Goal: Information Seeking & Learning: Learn about a topic

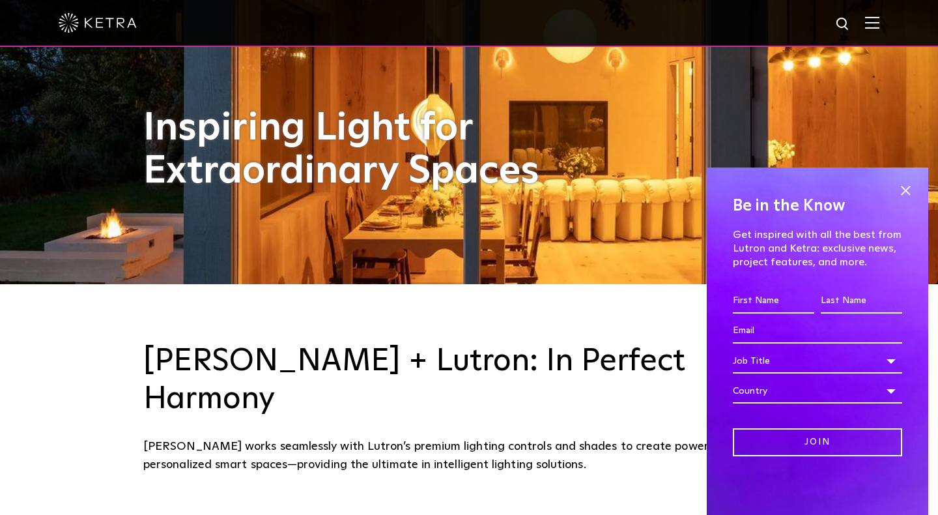
scroll to position [240, 0]
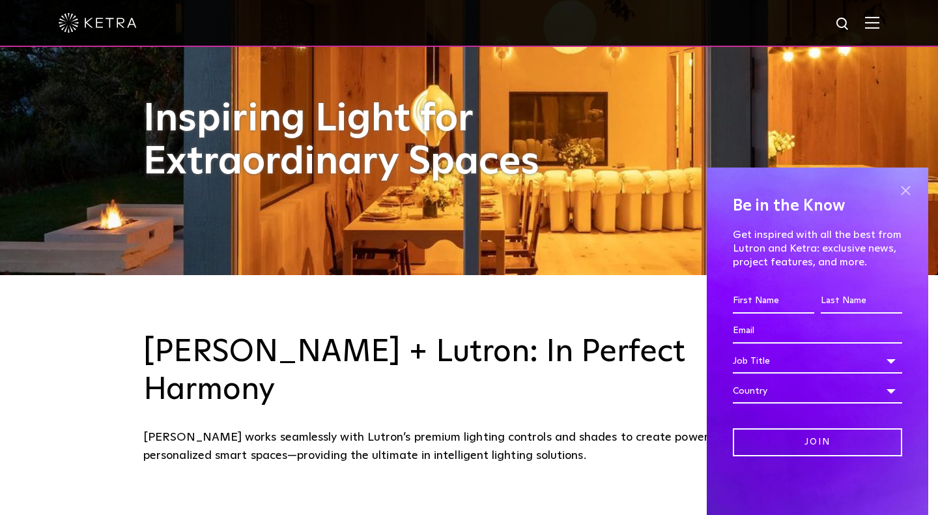
click at [908, 187] on span at bounding box center [906, 191] width 20 height 20
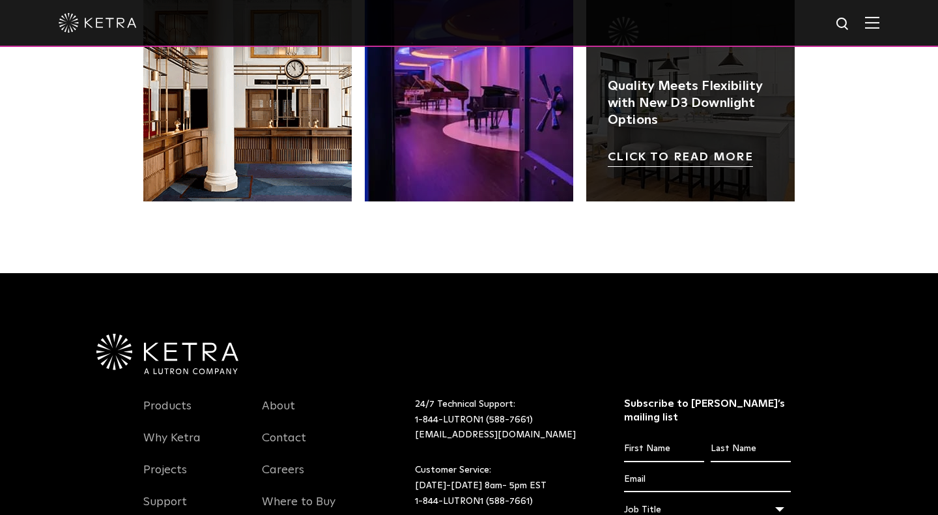
scroll to position [2600, 0]
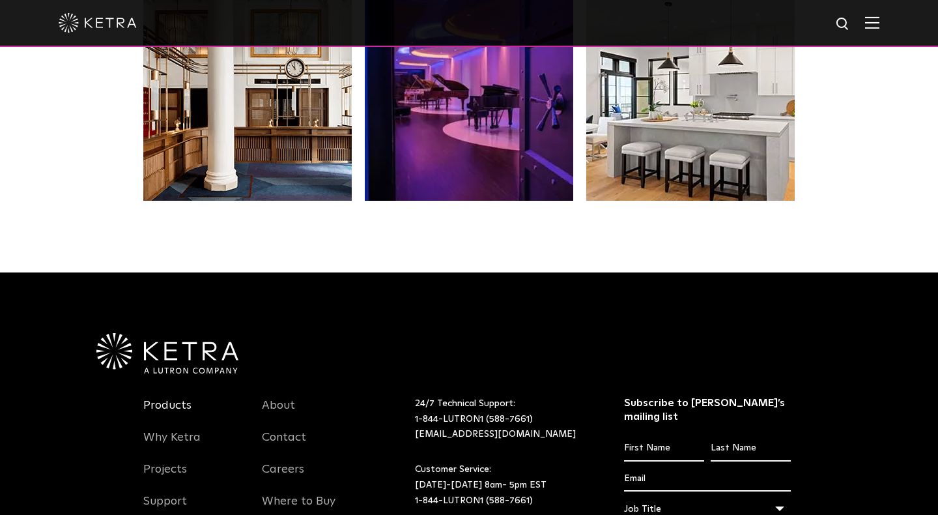
click at [173, 398] on link "Products" at bounding box center [167, 413] width 48 height 30
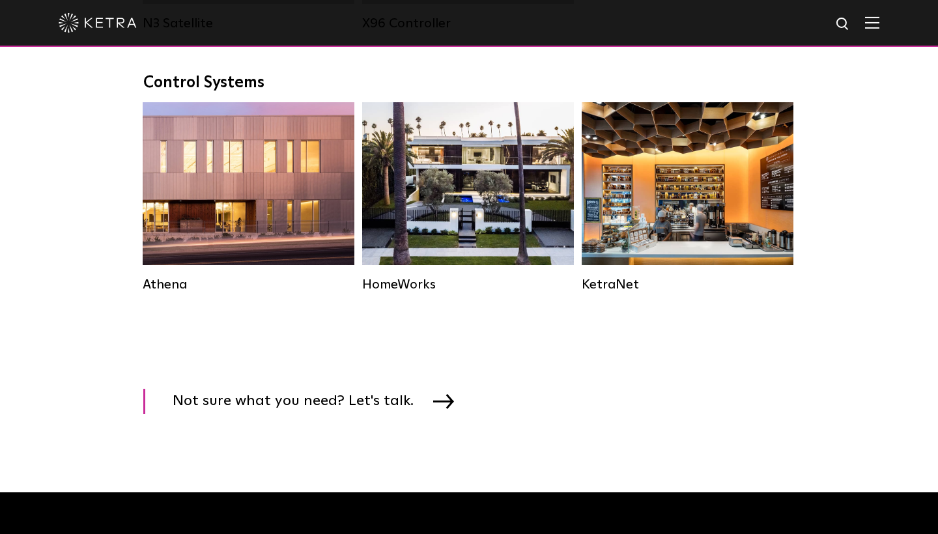
scroll to position [1915, 0]
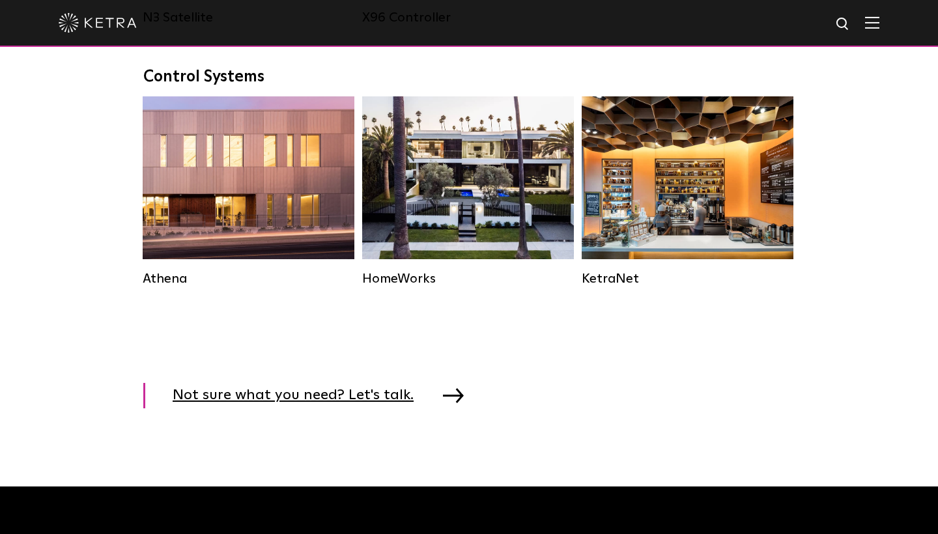
click at [416, 392] on span "Not sure what you need? Let's talk." at bounding box center [303, 395] width 261 height 25
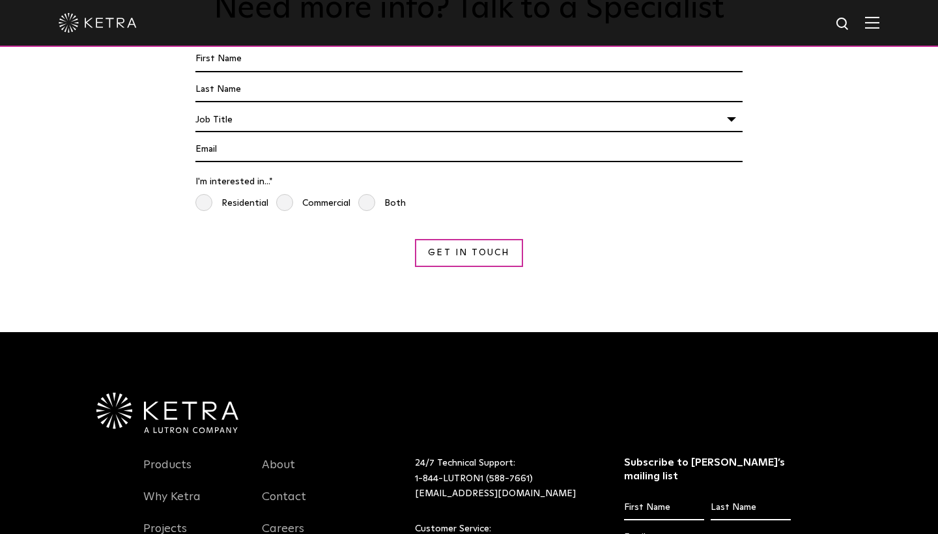
scroll to position [1179, 0]
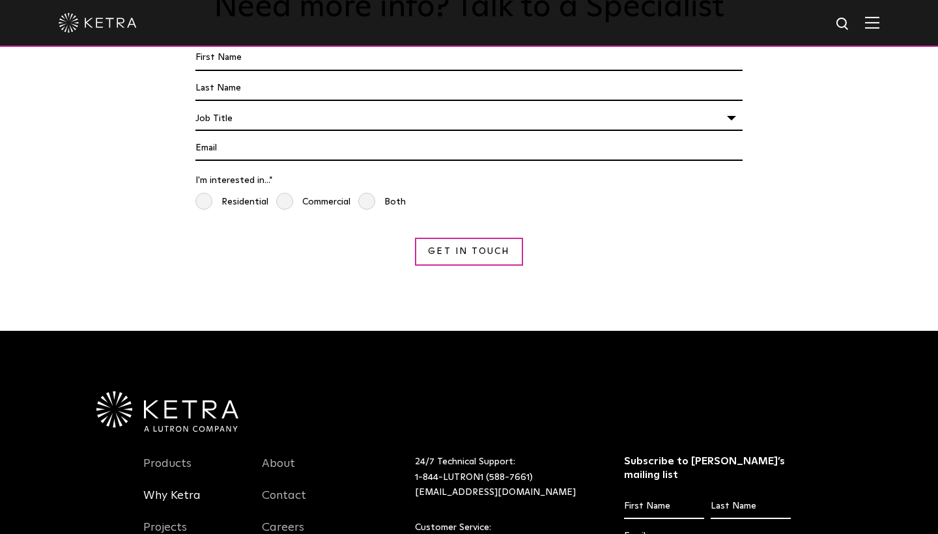
click at [184, 489] on link "Why Ketra" at bounding box center [171, 504] width 57 height 30
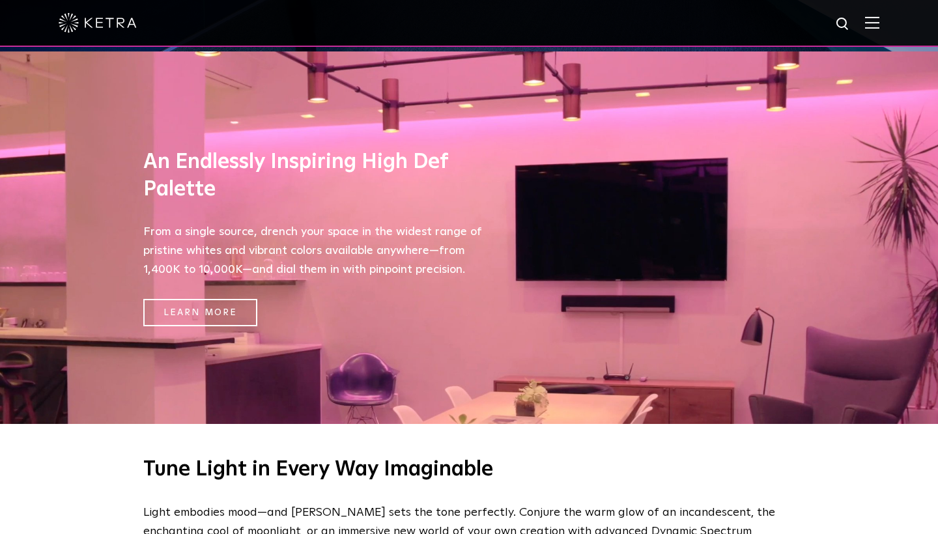
scroll to position [498, 0]
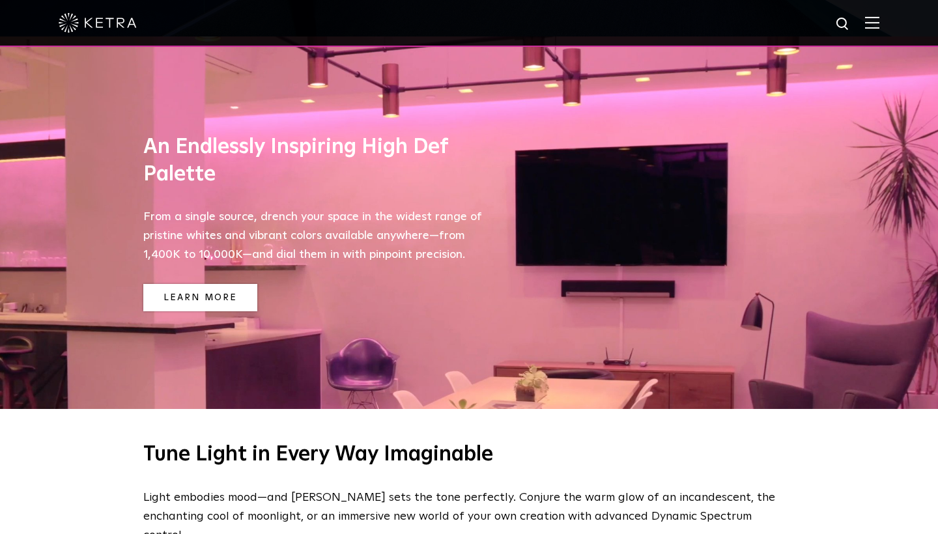
click at [215, 297] on link "Learn More" at bounding box center [200, 298] width 114 height 28
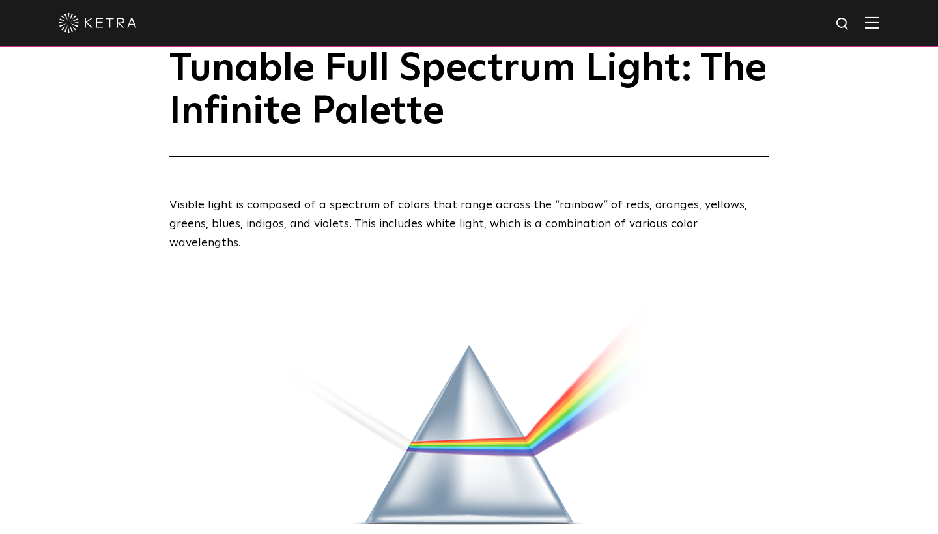
scroll to position [51, 0]
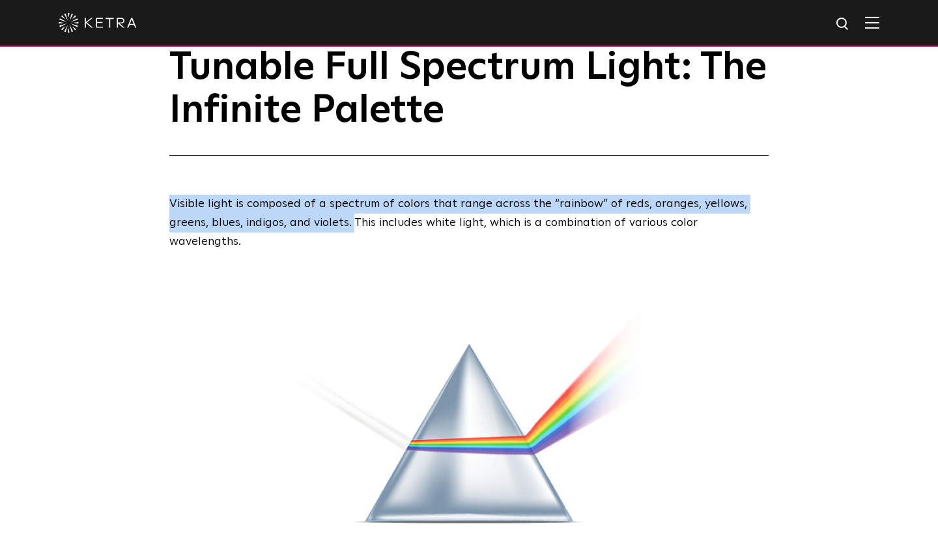
drag, startPoint x: 170, startPoint y: 205, endPoint x: 353, endPoint y: 225, distance: 184.3
click at [354, 225] on p "Visible light is composed of a spectrum of colors that range across the “rainbo…" at bounding box center [469, 223] width 600 height 56
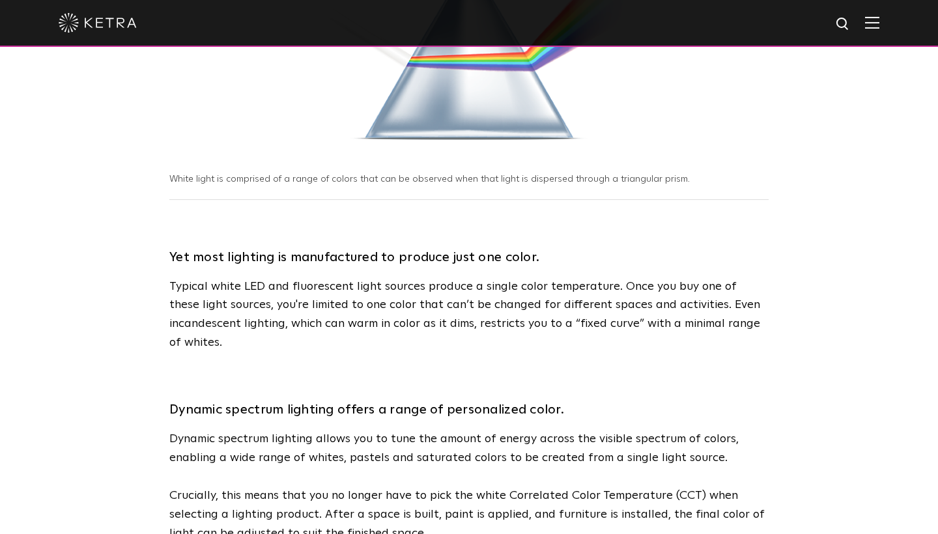
scroll to position [436, 0]
drag, startPoint x: 241, startPoint y: 286, endPoint x: 333, endPoint y: 287, distance: 91.9
click at [333, 287] on p "Typical white LED and fluorescent light sources produce a single color temperat…" at bounding box center [469, 314] width 600 height 75
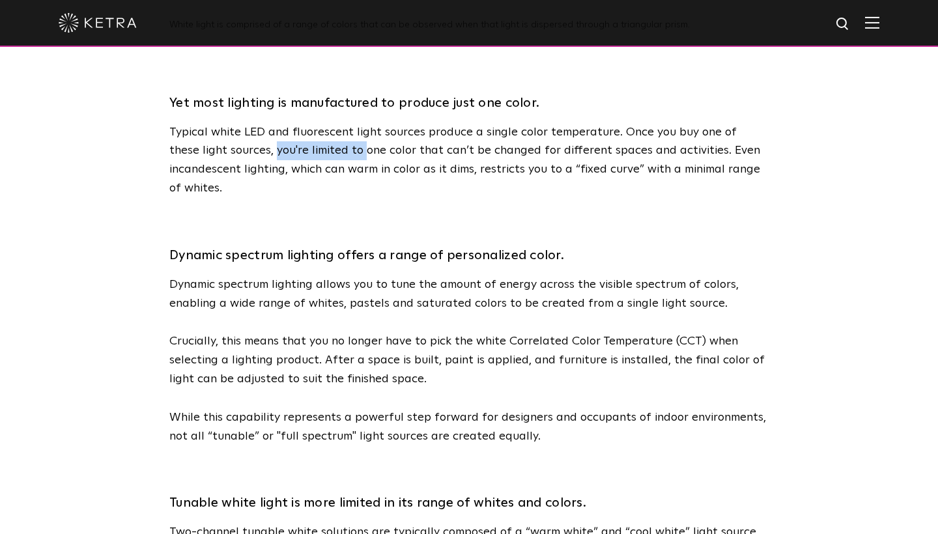
scroll to position [604, 0]
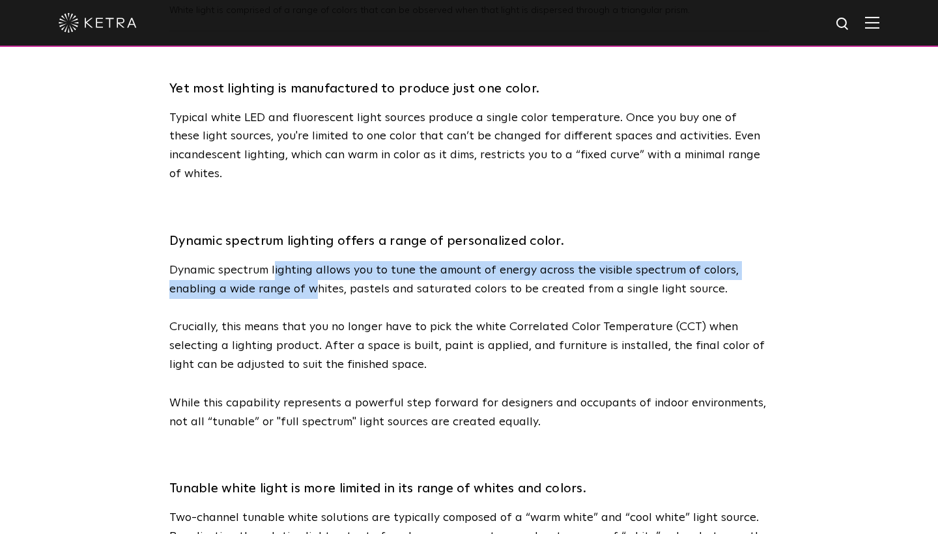
drag, startPoint x: 274, startPoint y: 250, endPoint x: 313, endPoint y: 268, distance: 42.9
click at [313, 268] on p "Dynamic spectrum lighting allows you to tune the amount of energy across the vi…" at bounding box center [469, 280] width 600 height 38
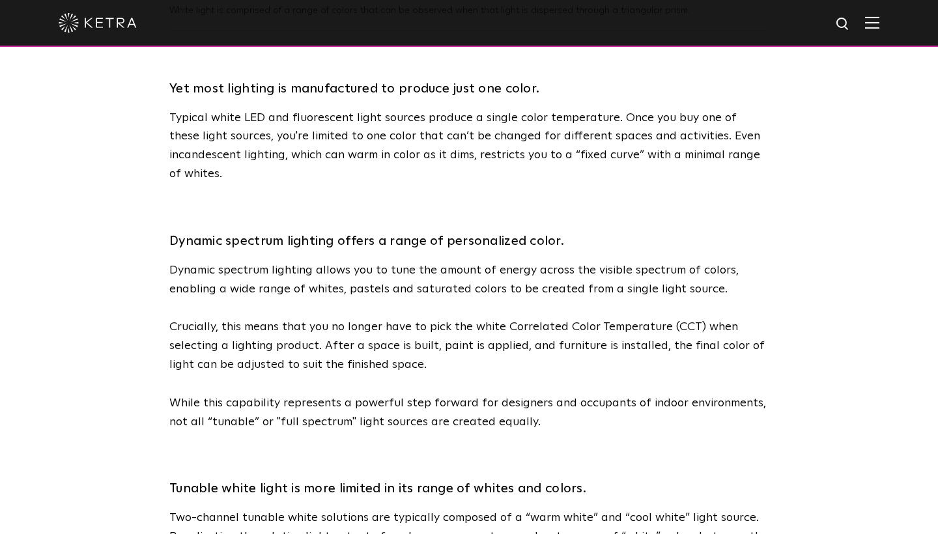
click at [315, 323] on p "Crucially, this means that you no longer have to pick the white Correlated Colo…" at bounding box center [469, 346] width 600 height 56
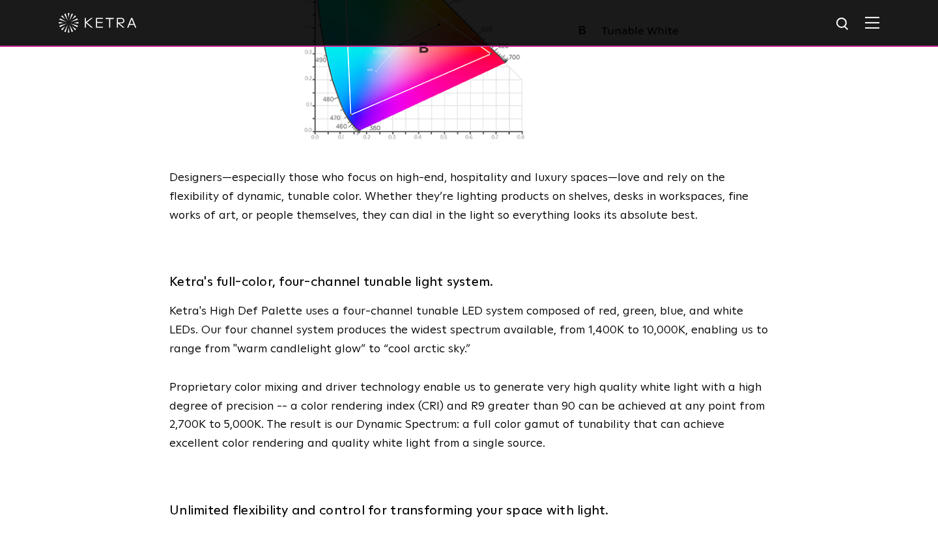
scroll to position [1557, 0]
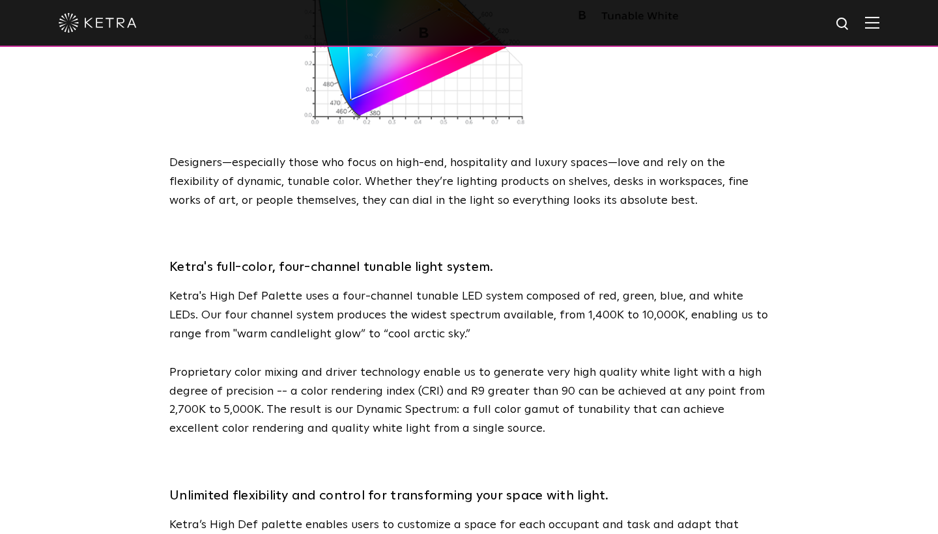
click at [452, 287] on p "Ketra's High Def Palette uses a four-channel tunable LED system composed of red…" at bounding box center [469, 315] width 600 height 56
drag, startPoint x: 547, startPoint y: 264, endPoint x: 643, endPoint y: 267, distance: 95.8
click at [643, 287] on p "Ketra's High Def Palette uses a four-channel tunable LED system composed of red…" at bounding box center [469, 315] width 600 height 56
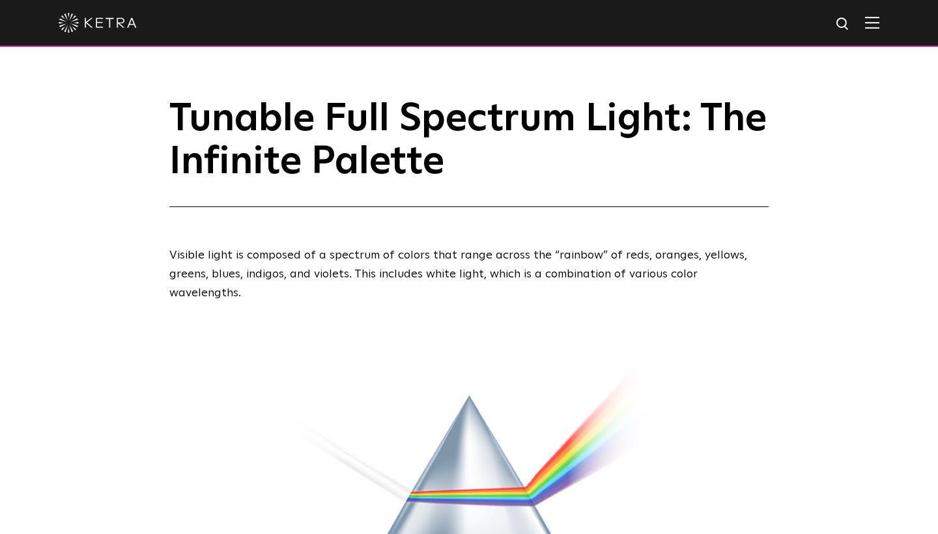
scroll to position [0, 0]
click at [875, 22] on img at bounding box center [872, 22] width 14 height 12
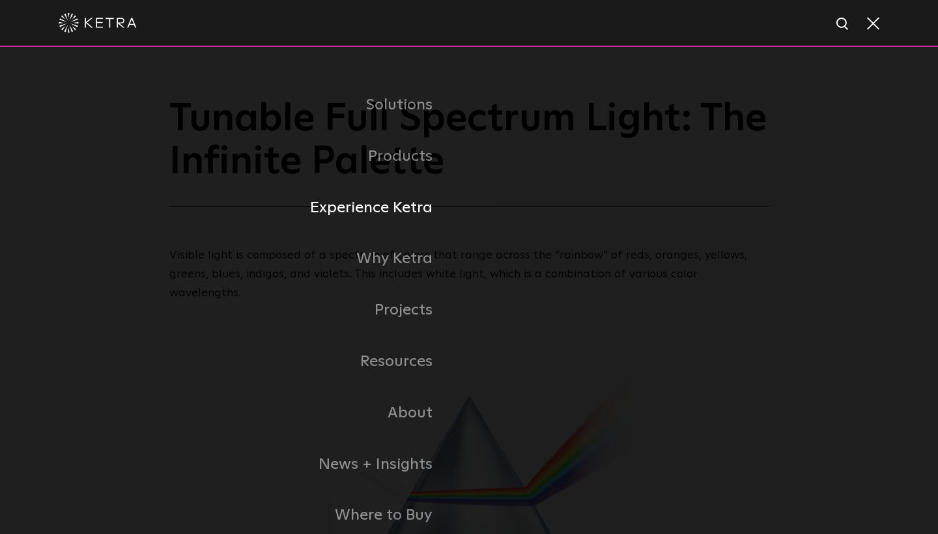
click at [409, 208] on link "Experience Ketra" at bounding box center [251, 207] width 437 height 51
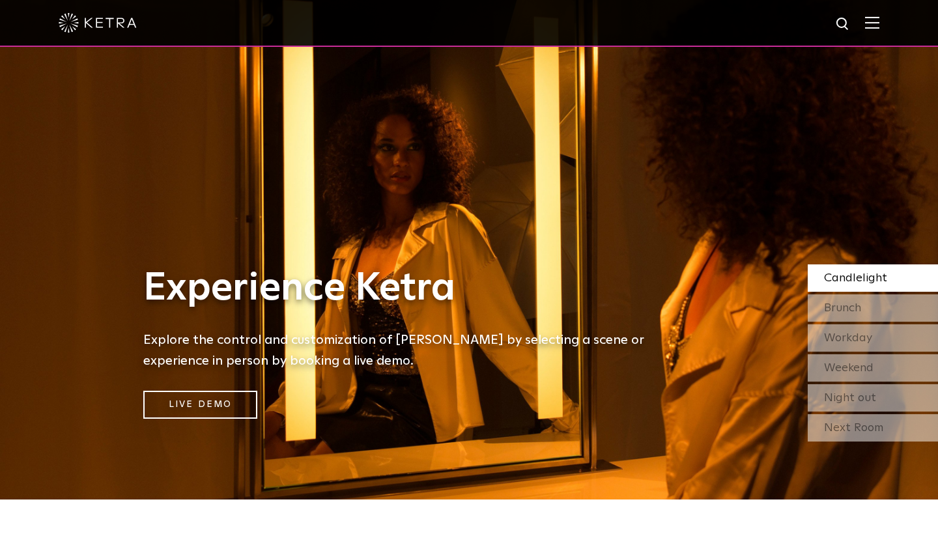
scroll to position [37, 0]
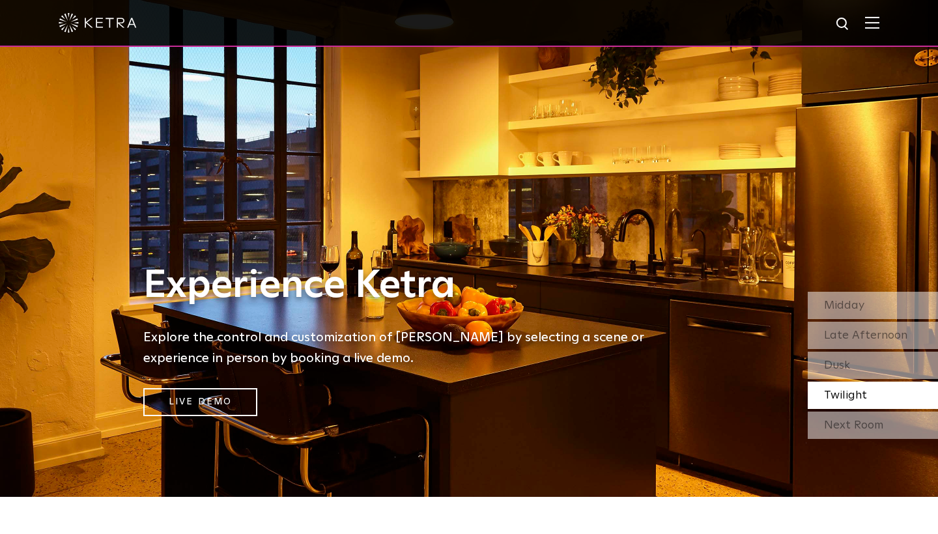
click at [876, 20] on img at bounding box center [872, 22] width 14 height 12
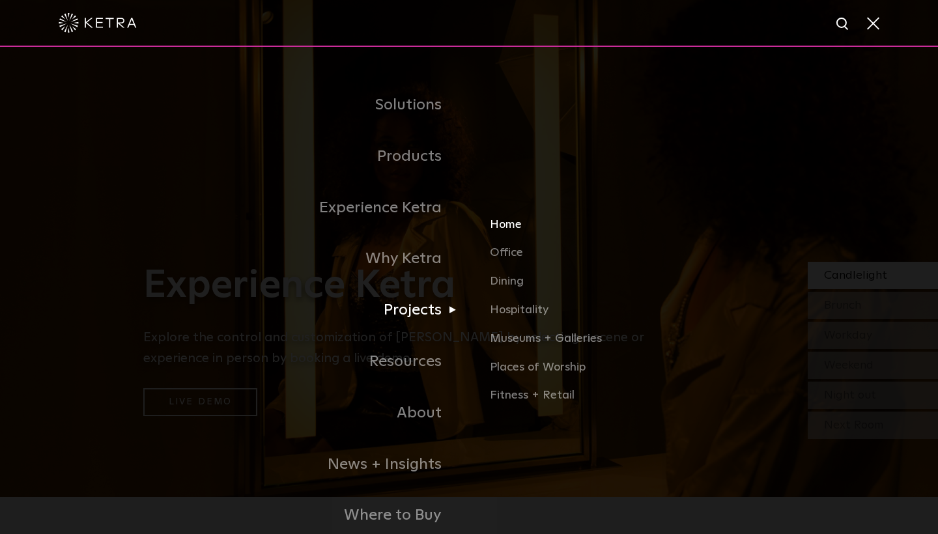
click at [511, 222] on link "Home" at bounding box center [642, 230] width 305 height 29
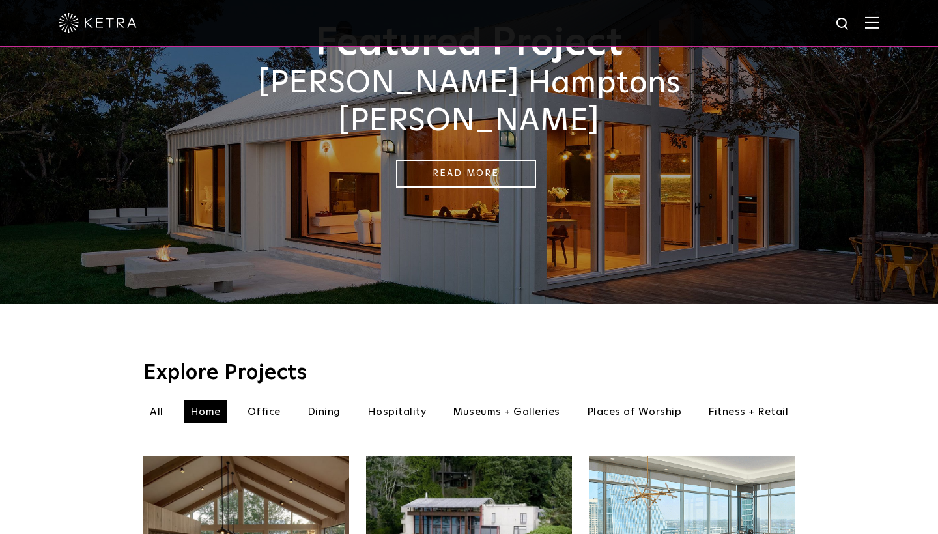
scroll to position [139, 0]
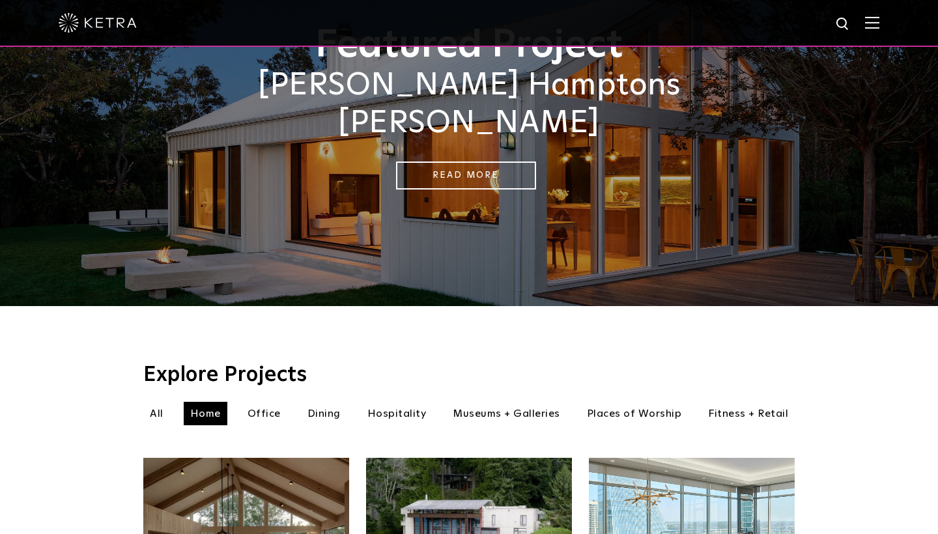
click at [268, 402] on li "Office" at bounding box center [264, 413] width 46 height 23
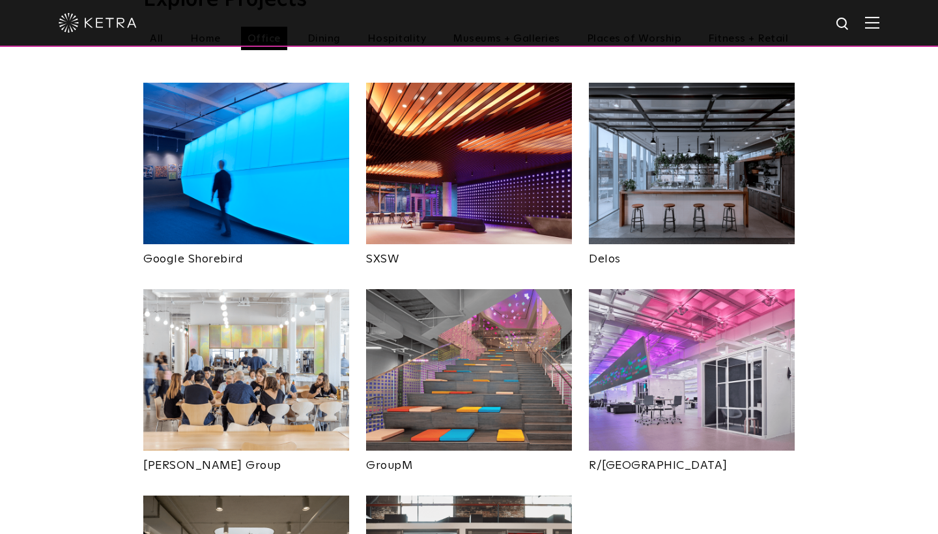
scroll to position [517, 0]
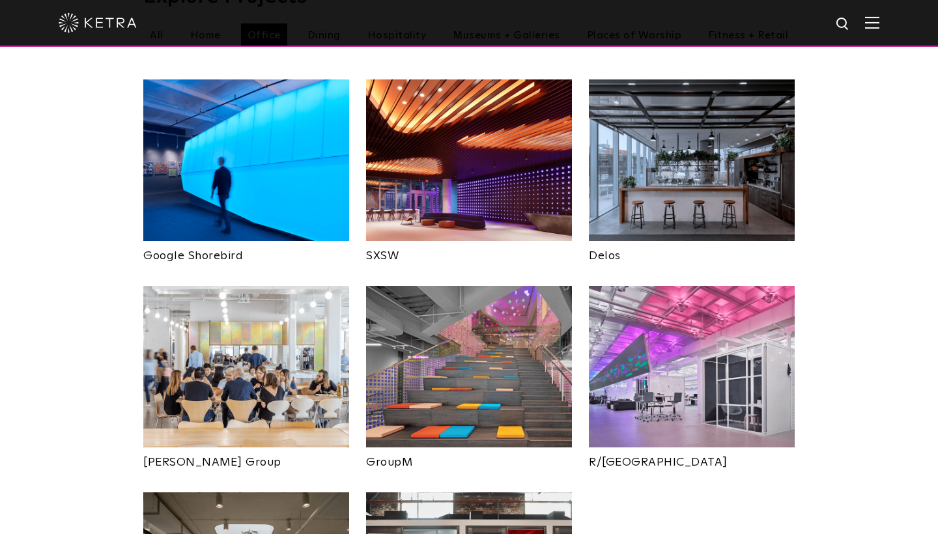
click at [465, 385] on img at bounding box center [469, 367] width 206 height 162
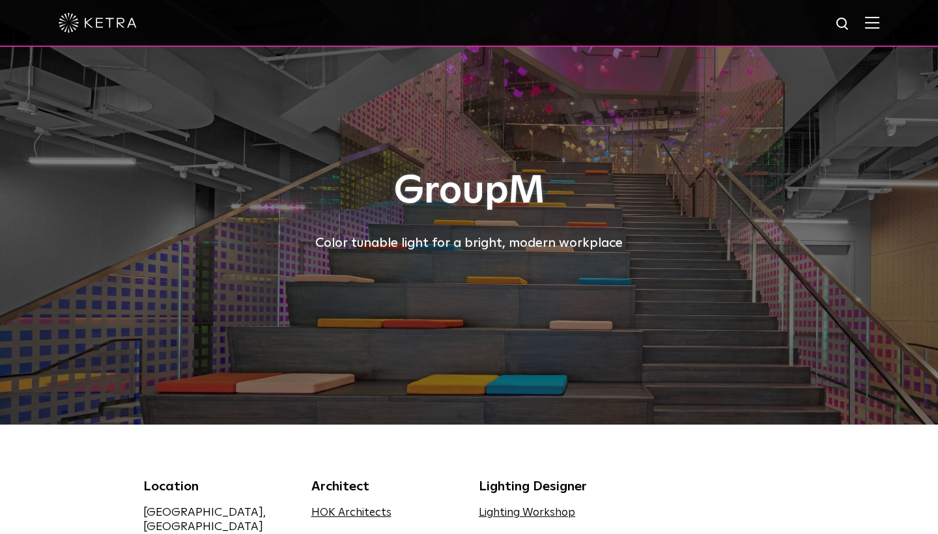
scroll to position [5, 0]
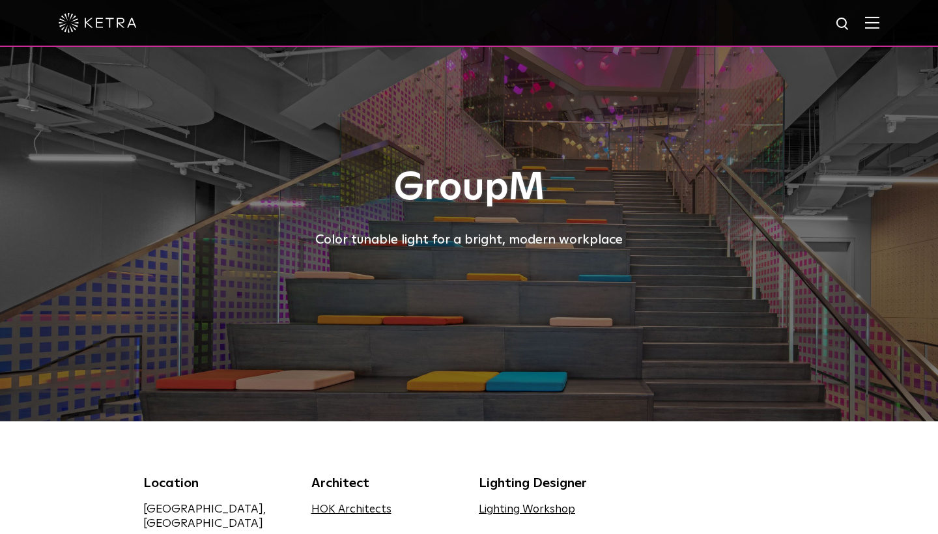
click at [513, 340] on div "GroupM Color tunable light for a bright, modern workplace" at bounding box center [469, 208] width 652 height 427
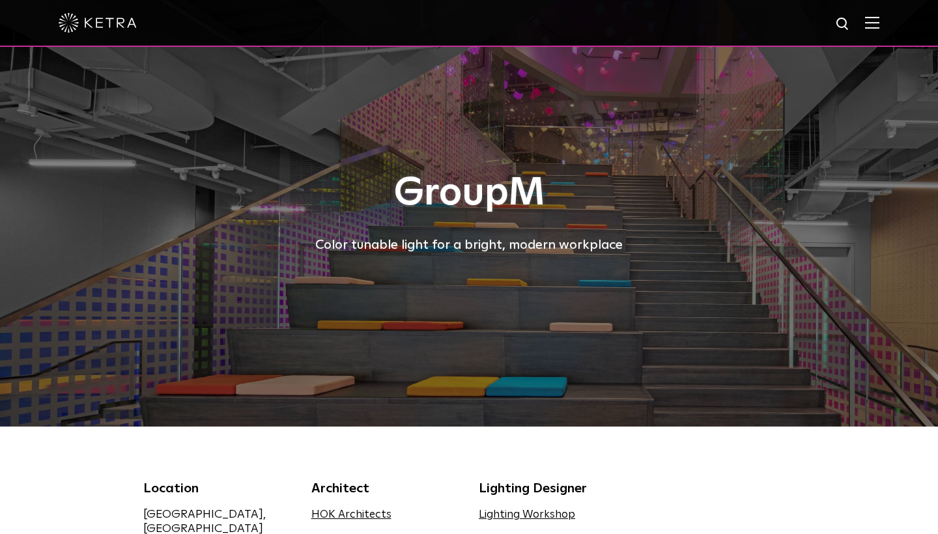
scroll to position [0, 0]
click at [548, 304] on div "GroupM Color tunable light for a bright, modern workplace" at bounding box center [469, 213] width 652 height 427
click at [563, 235] on div "Color tunable light for a bright, modern workplace" at bounding box center [469, 245] width 652 height 21
click at [618, 172] on h1 "GroupM" at bounding box center [469, 193] width 652 height 43
click at [872, 23] on img at bounding box center [872, 22] width 14 height 12
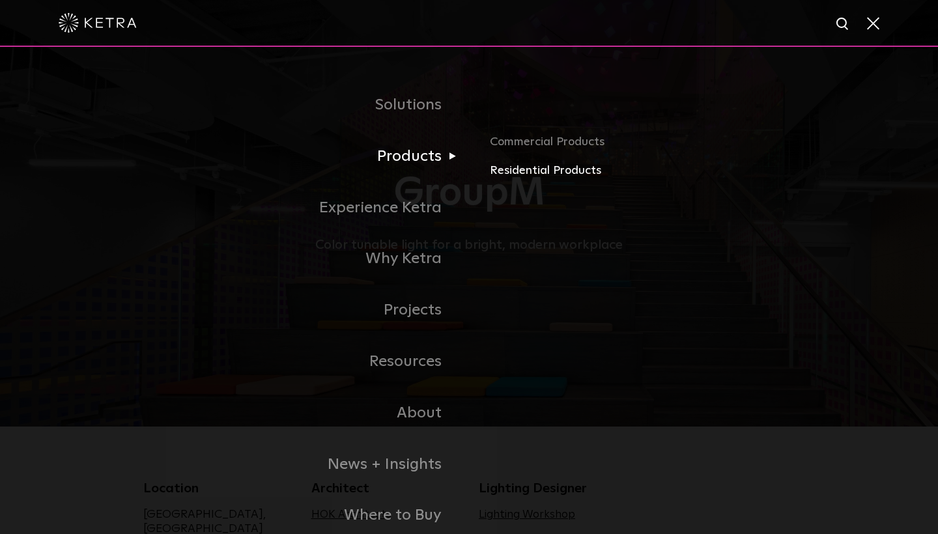
click at [518, 167] on link "Residential Products" at bounding box center [642, 171] width 305 height 19
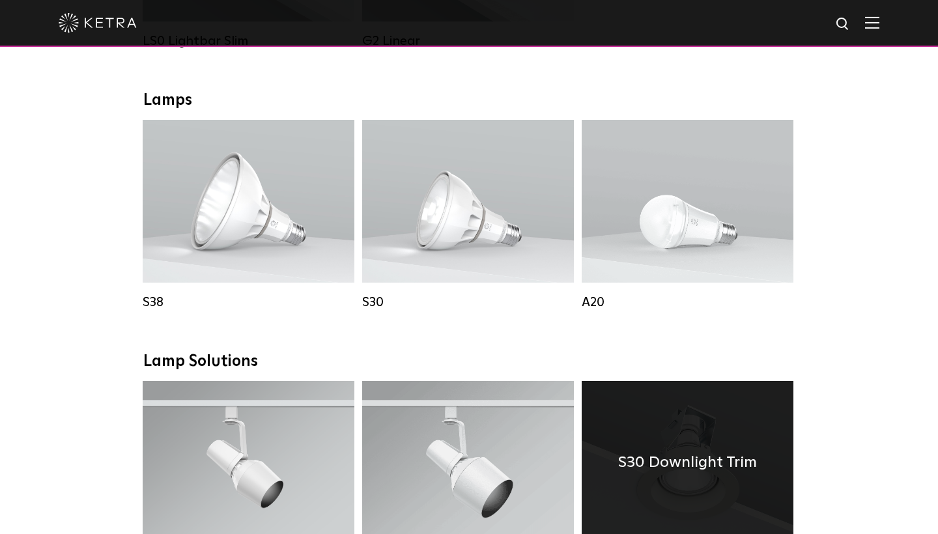
scroll to position [678, 0]
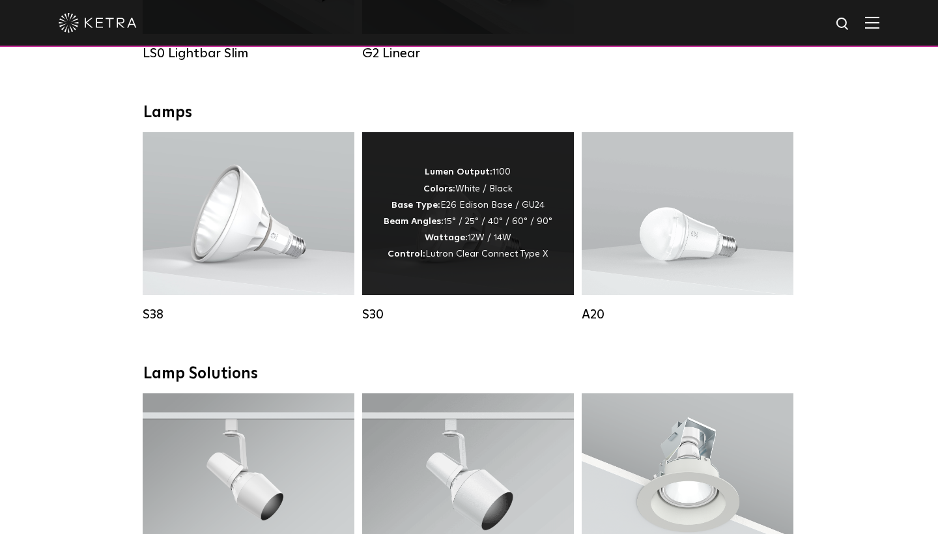
click at [481, 224] on div "Lumen Output: 1100 Colors: White / Black Base Type: E26 Edison Base / GU24 Beam…" at bounding box center [468, 213] width 169 height 98
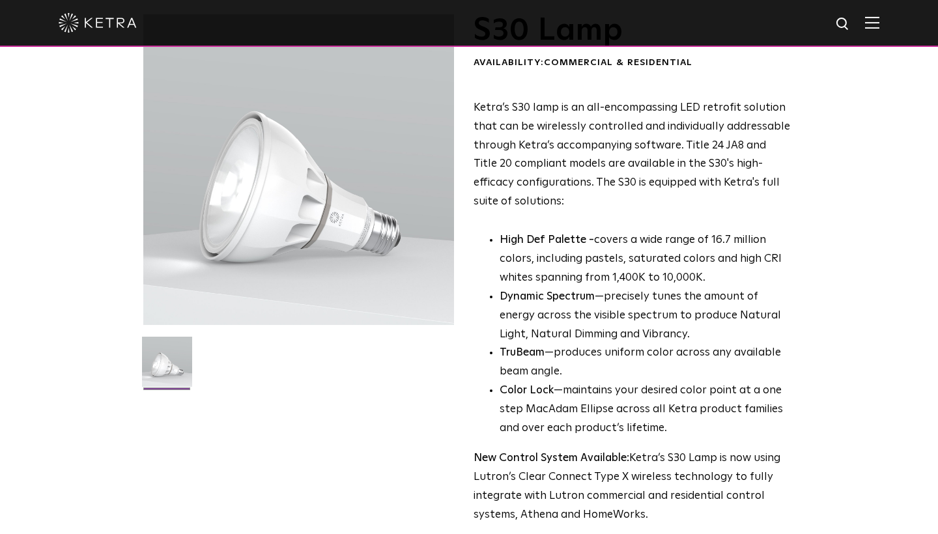
scroll to position [96, 0]
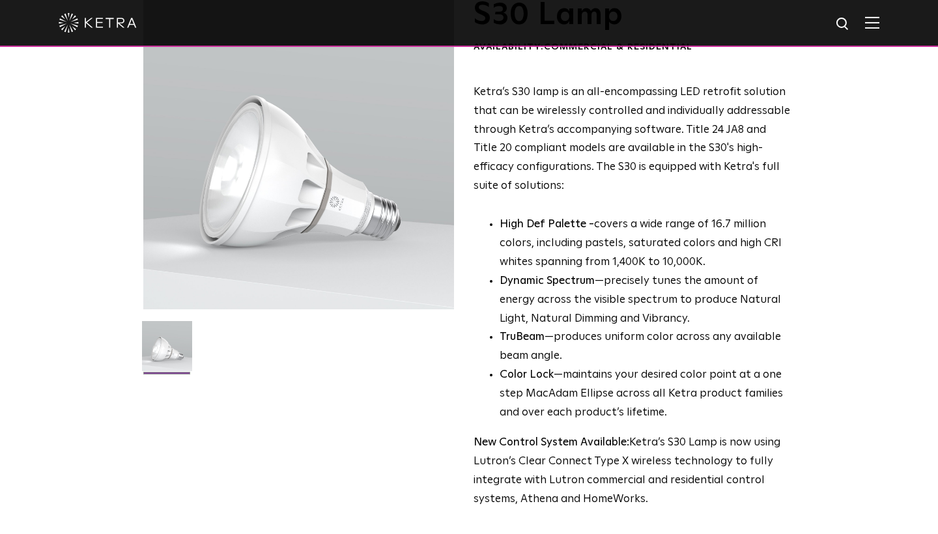
click at [613, 257] on p "High Def Palette - covers a wide range of 16.7 million colors, including pastel…" at bounding box center [645, 244] width 291 height 57
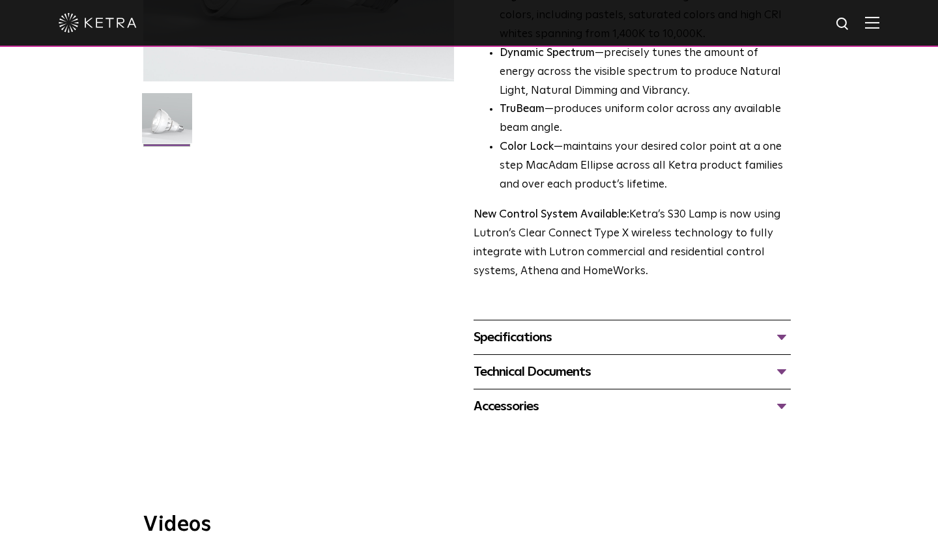
scroll to position [329, 0]
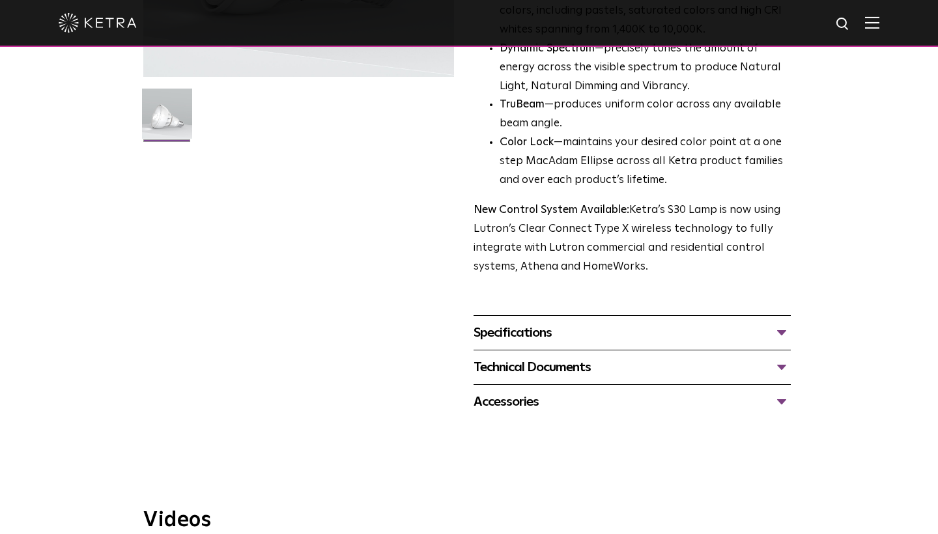
click at [629, 323] on div "Specifications" at bounding box center [632, 333] width 317 height 21
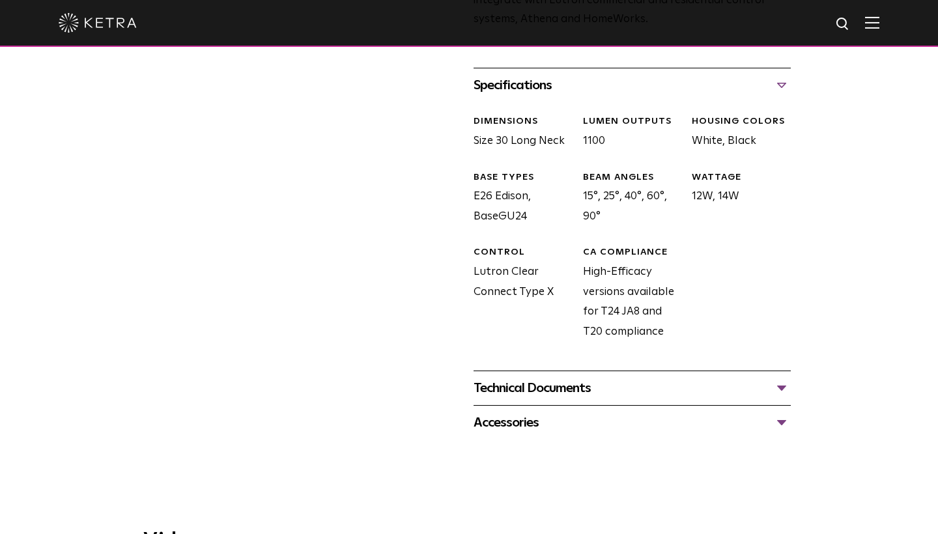
scroll to position [581, 0]
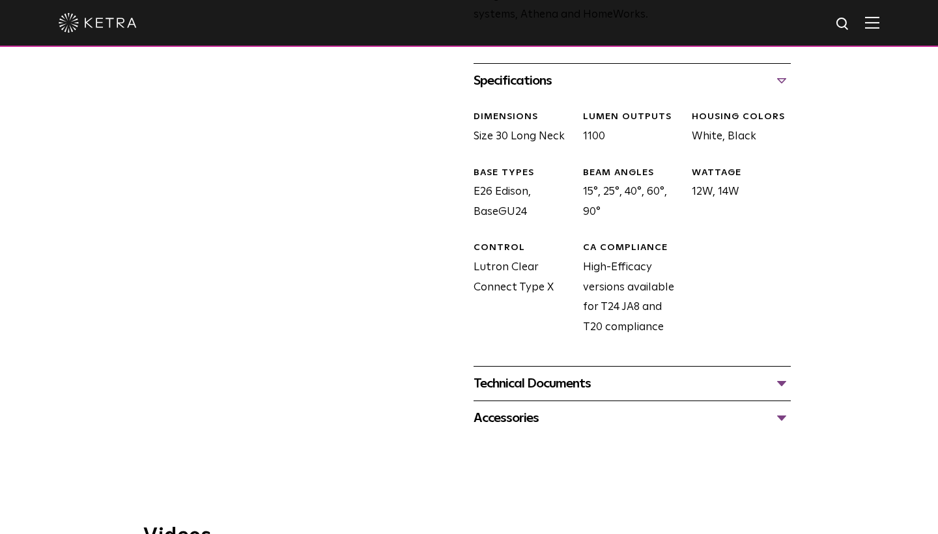
click at [684, 373] on div "Technical Documents" at bounding box center [632, 383] width 317 height 21
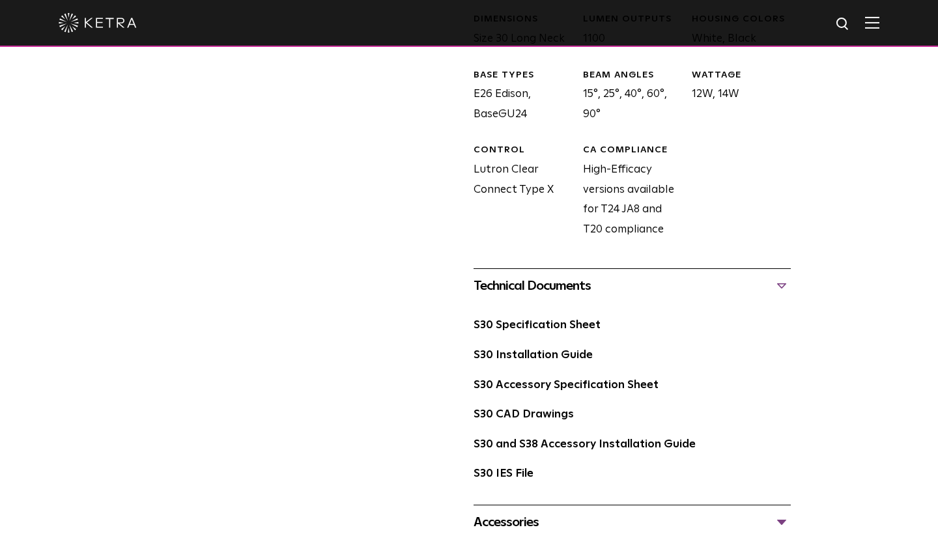
scroll to position [684, 0]
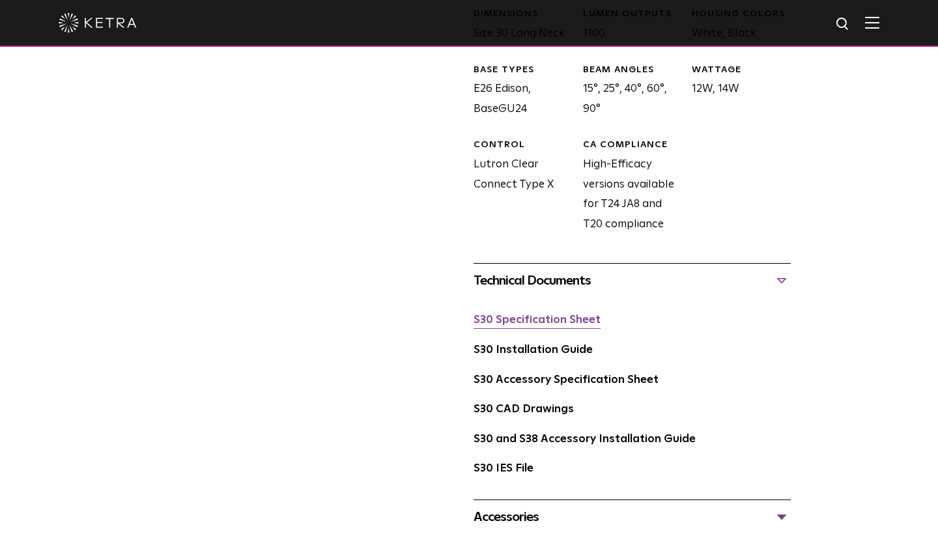
click at [576, 315] on link "S30 Specification Sheet" at bounding box center [537, 320] width 127 height 11
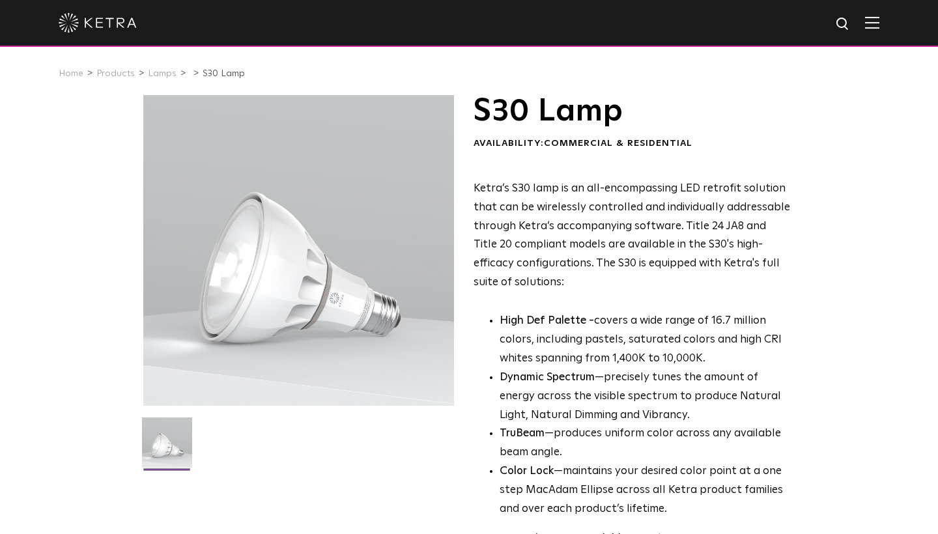
scroll to position [0, 0]
click at [873, 24] on img at bounding box center [872, 22] width 14 height 12
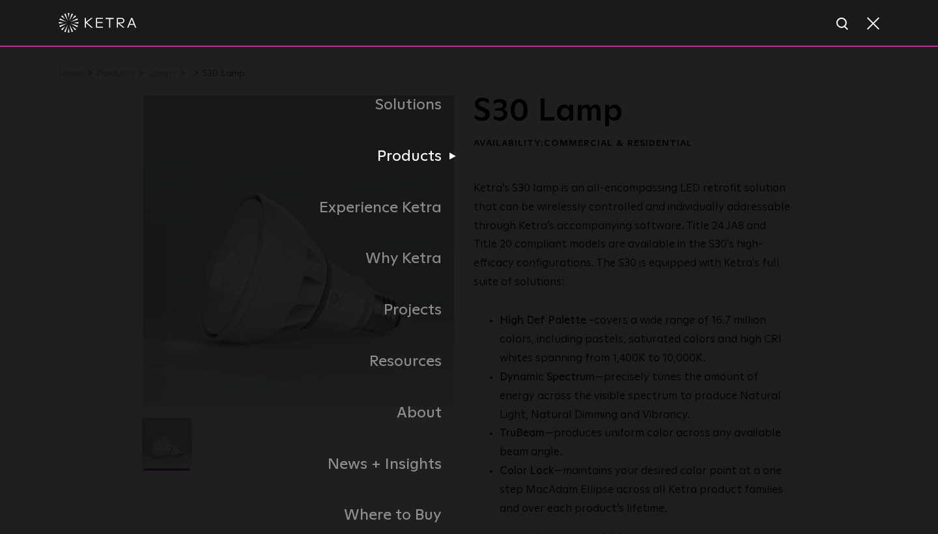
click at [731, 169] on li "Products Commercial Products Residential Products" at bounding box center [469, 156] width 652 height 51
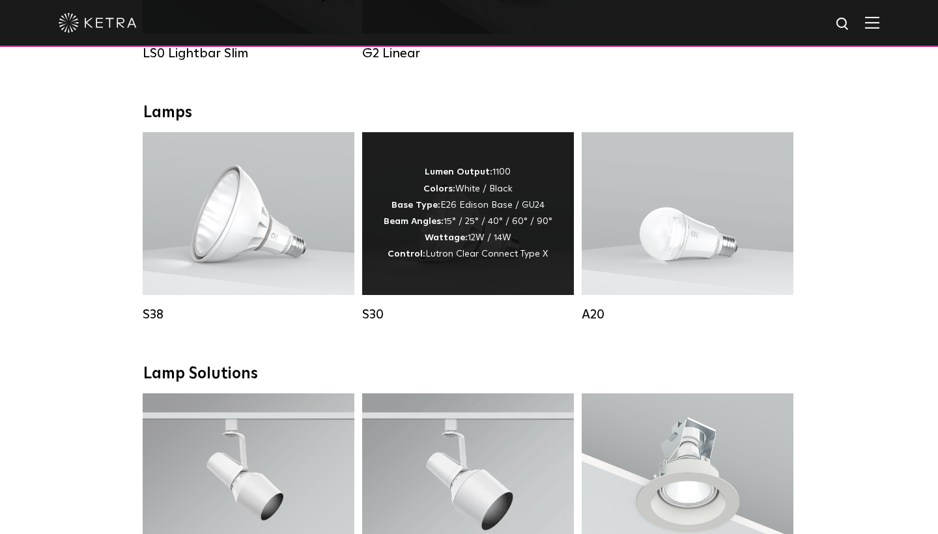
click at [485, 222] on div "Lumen Output: 1100 Colors: White / Black Base Type: E26 Edison Base / GU24 Beam…" at bounding box center [468, 213] width 169 height 98
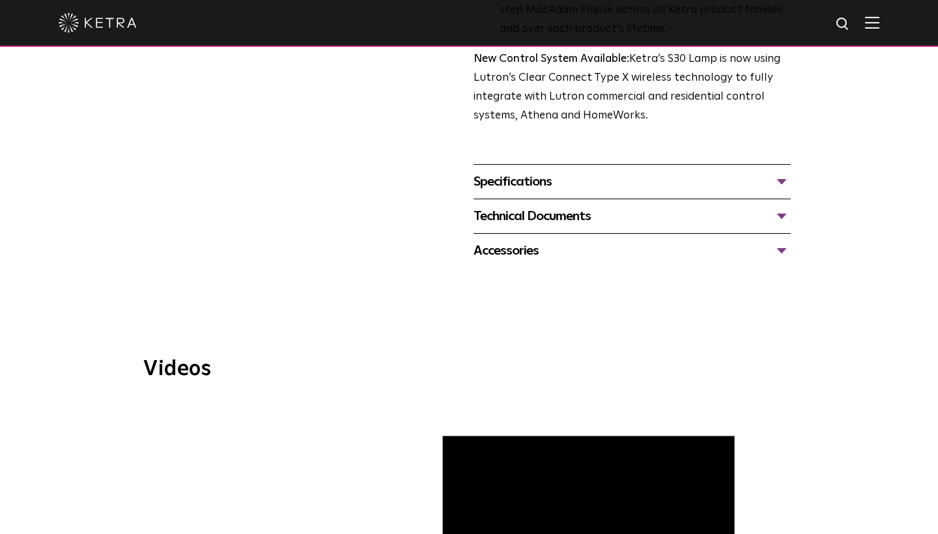
scroll to position [412, 0]
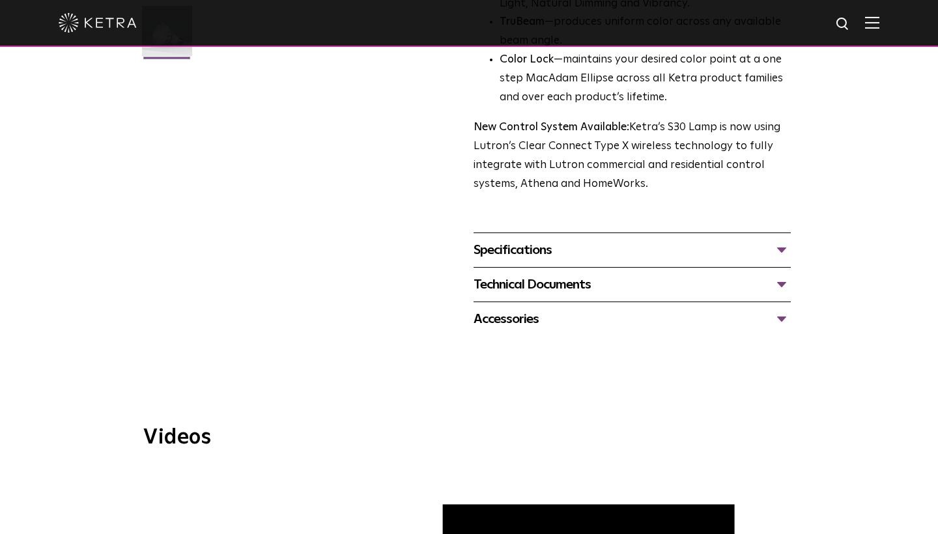
click at [749, 274] on div "Technical Documents" at bounding box center [632, 284] width 317 height 21
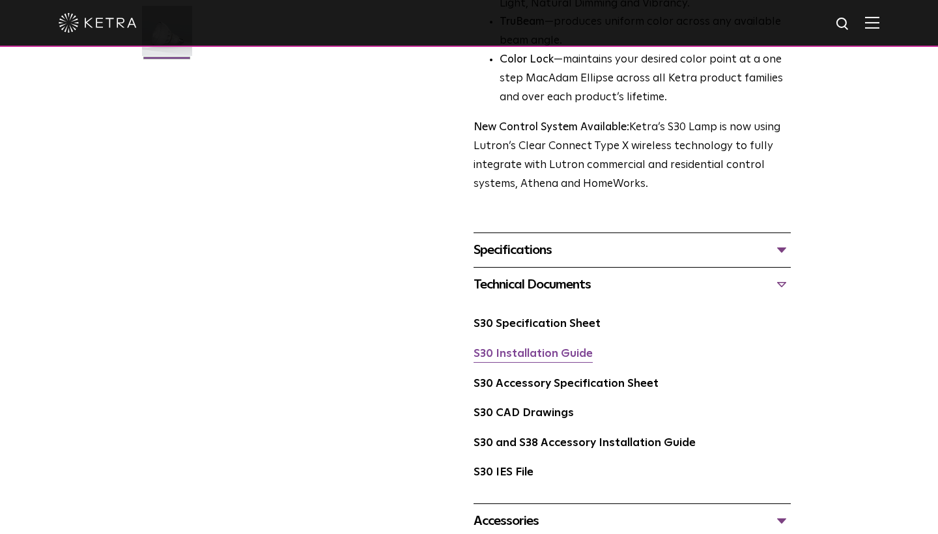
click at [574, 349] on link "S30 Installation Guide" at bounding box center [533, 354] width 119 height 11
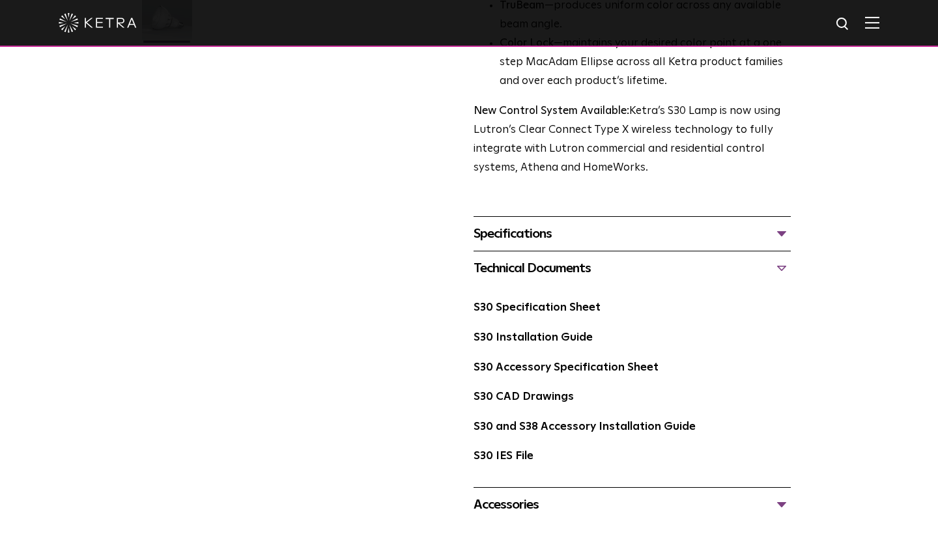
scroll to position [431, 0]
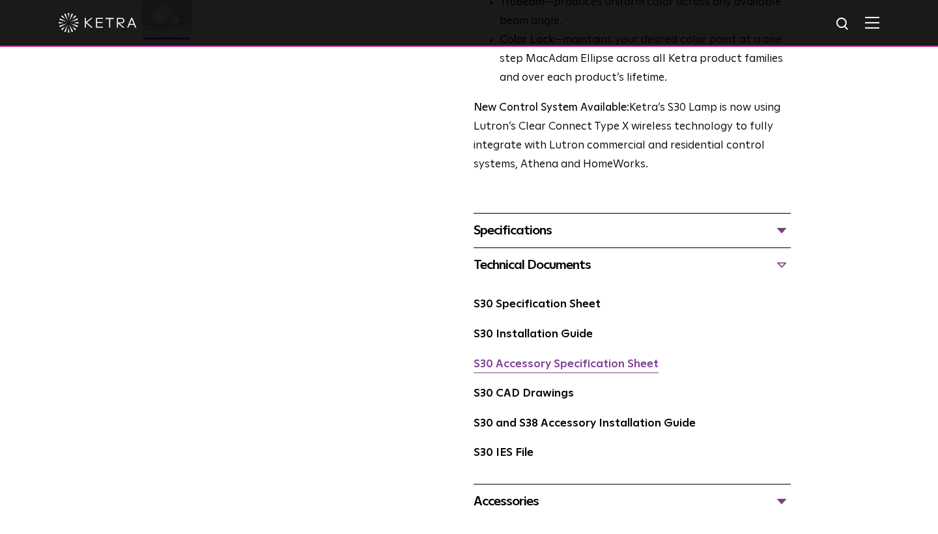
click at [574, 359] on link "S30 Accessory Specification Sheet" at bounding box center [566, 364] width 185 height 11
click at [583, 418] on link "S30 and S38 Accessory Installation Guide" at bounding box center [585, 423] width 222 height 11
click at [523, 448] on link "S30 IES File" at bounding box center [504, 453] width 60 height 11
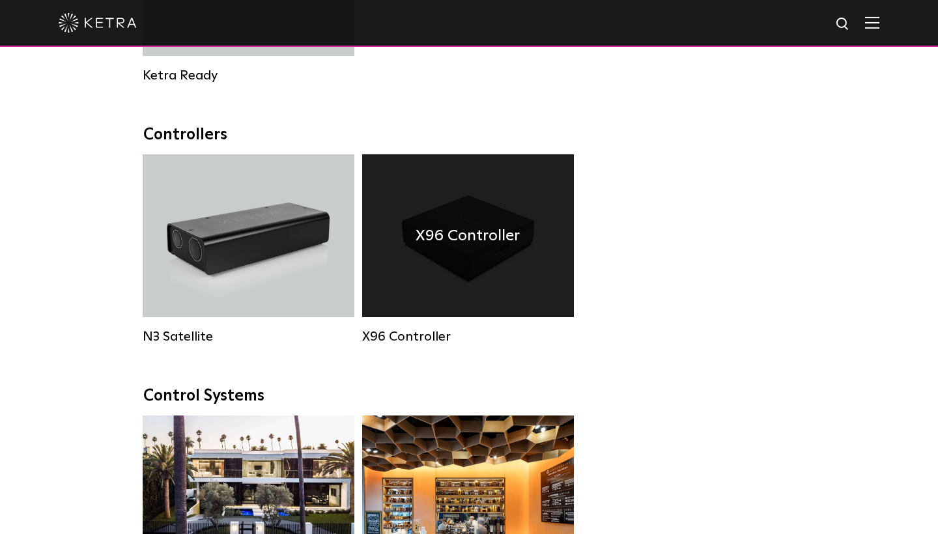
scroll to position [1381, 0]
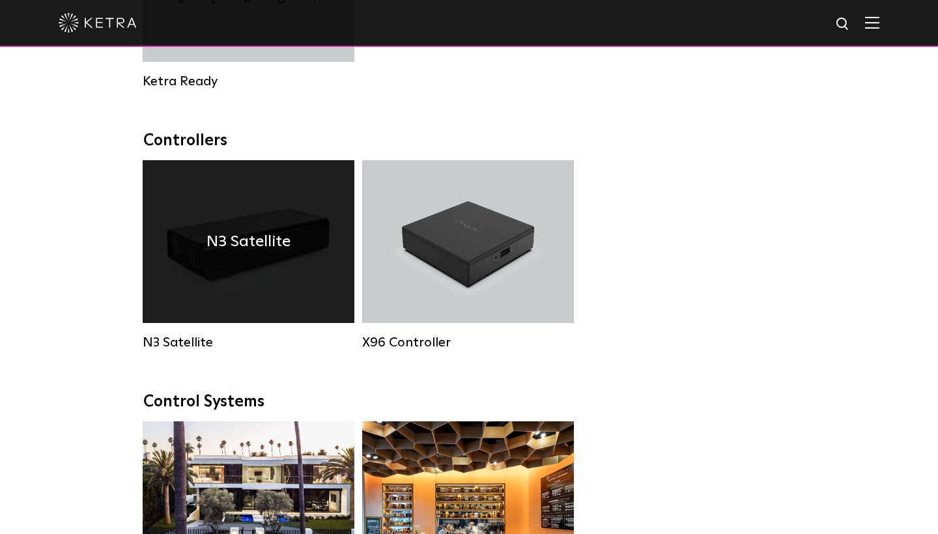
click at [300, 253] on div "N3 Satellite" at bounding box center [249, 241] width 212 height 163
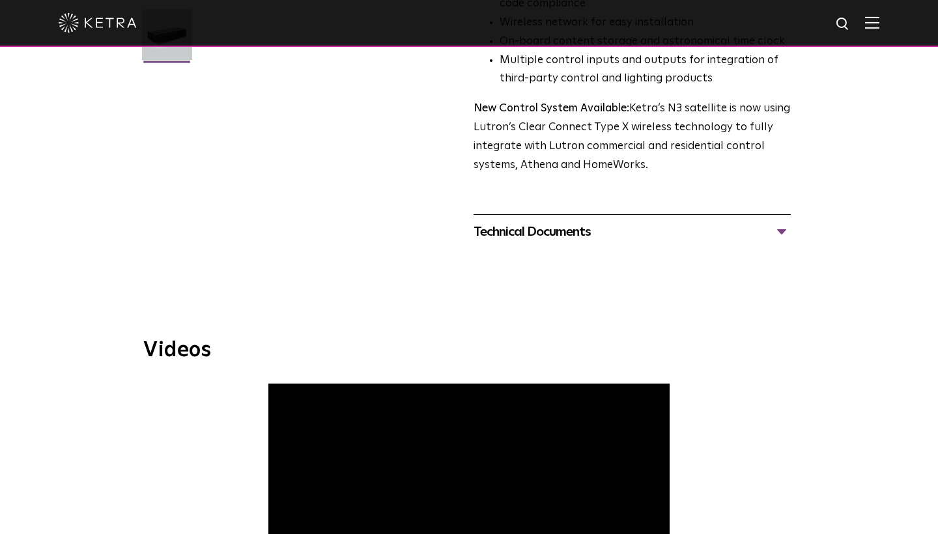
scroll to position [409, 0]
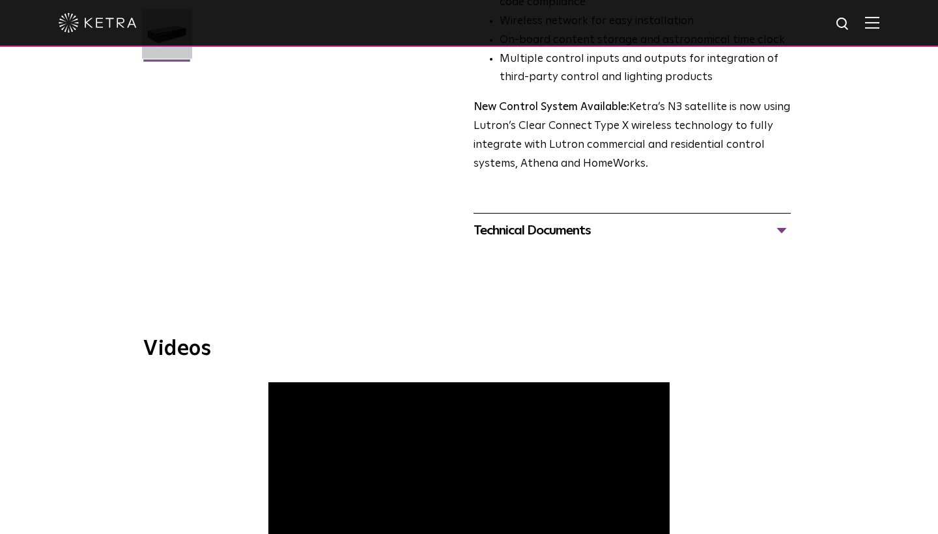
click at [585, 223] on div "Technical Documents" at bounding box center [632, 230] width 317 height 21
